Goal: Navigation & Orientation: Understand site structure

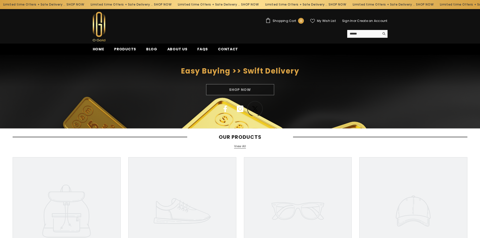
click at [255, 108] on icon at bounding box center [255, 109] width 6 height 6
click at [96, 49] on span "Home" at bounding box center [99, 49] width 12 height 5
click at [249, 89] on div "Shop Now" at bounding box center [240, 89] width 480 height 11
click at [243, 90] on div "Shop Now" at bounding box center [240, 89] width 480 height 11
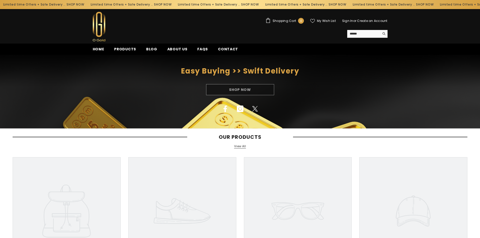
click at [166, 87] on div "Shop Now" at bounding box center [240, 89] width 480 height 11
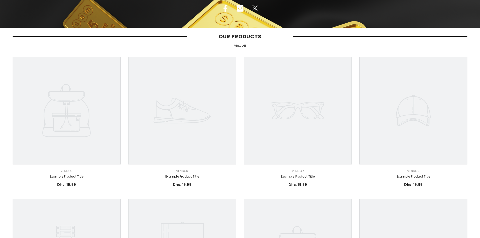
scroll to position [101, 0]
click at [244, 48] on div "Our Products View All" at bounding box center [240, 43] width 455 height 20
click at [242, 46] on link "View All" at bounding box center [240, 46] width 12 height 4
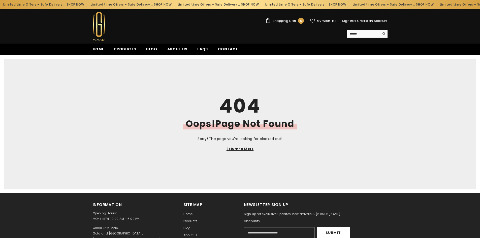
click at [238, 150] on link "Return to Store" at bounding box center [240, 149] width 27 height 6
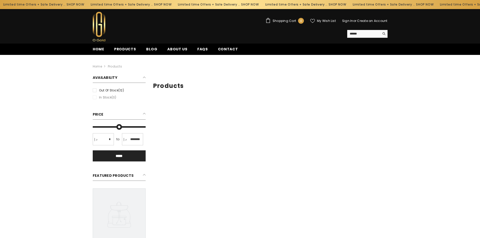
type input "*"
type input "*******"
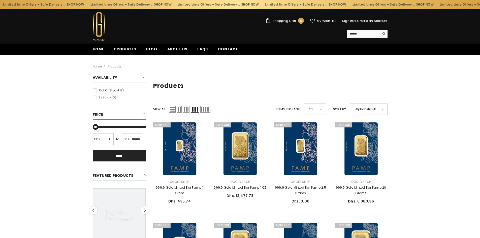
click at [381, 110] on div "Alphabetically, A-Z" at bounding box center [369, 109] width 38 height 11
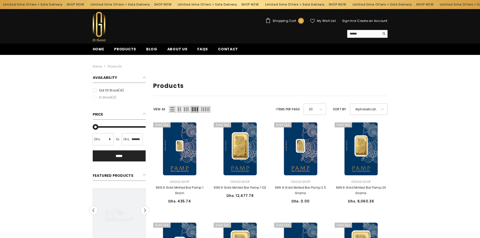
click at [117, 90] on label "Out of stock (12)" at bounding box center [119, 91] width 53 height 6
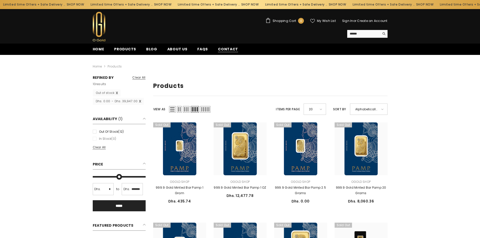
click at [223, 51] on span "Contact" at bounding box center [228, 49] width 20 height 5
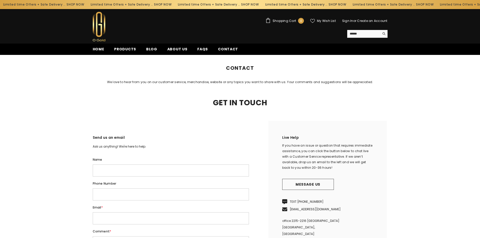
click at [205, 50] on link "FAQs" at bounding box center [202, 50] width 21 height 9
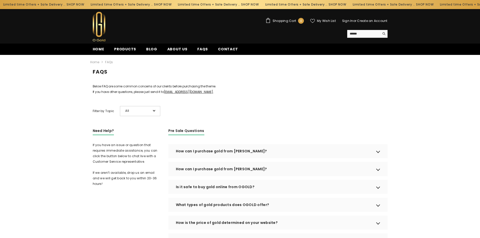
click at [187, 49] on link "About us" at bounding box center [177, 50] width 30 height 9
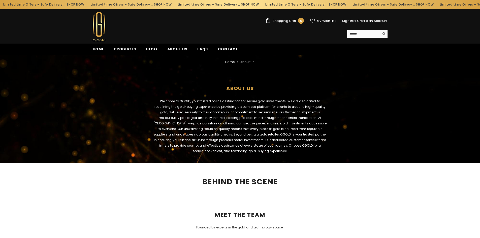
click at [155, 50] on link "Blog" at bounding box center [151, 50] width 21 height 9
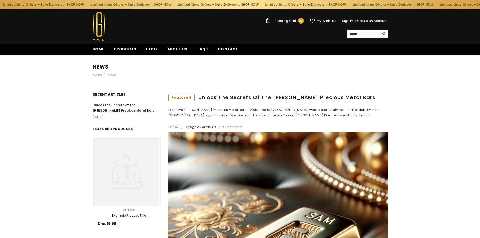
click at [109, 50] on link "Products" at bounding box center [125, 50] width 32 height 9
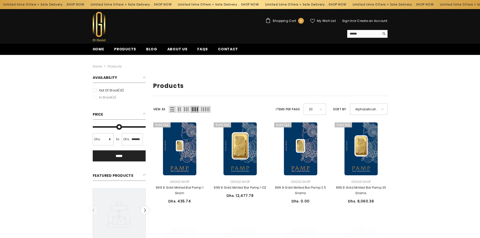
click at [102, 49] on span "Home" at bounding box center [99, 49] width 12 height 5
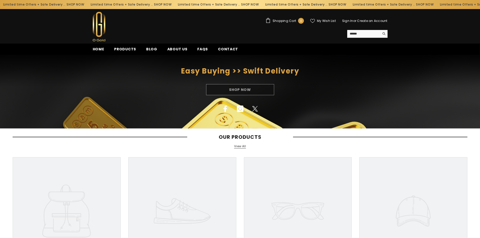
scroll to position [50, 0]
